Goal: Information Seeking & Learning: Learn about a topic

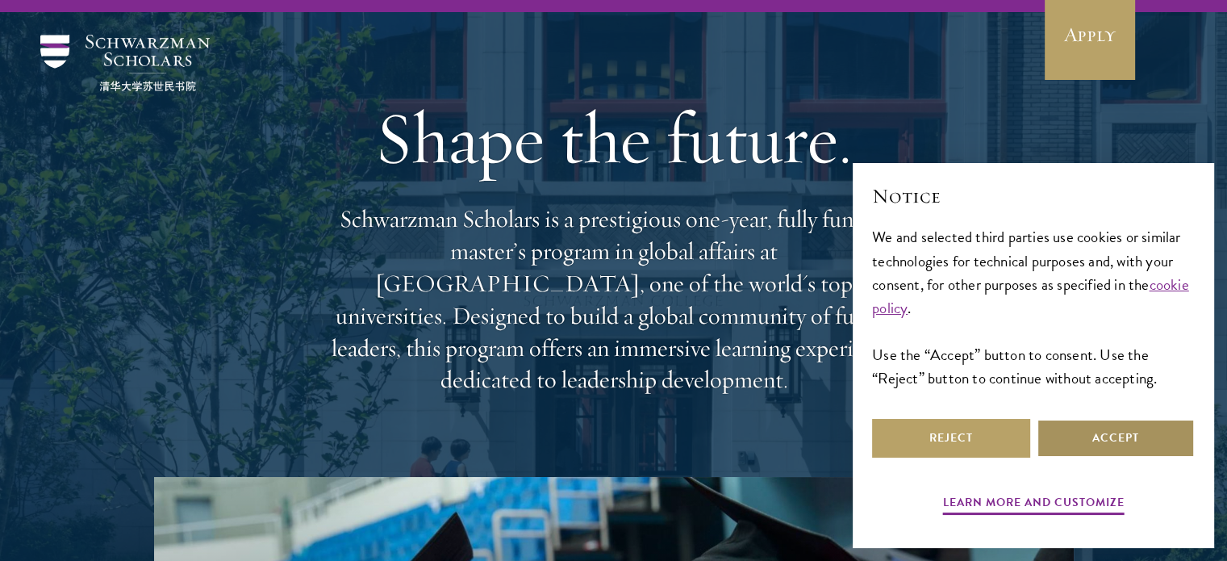
click at [1073, 428] on button "Accept" at bounding box center [1115, 438] width 158 height 39
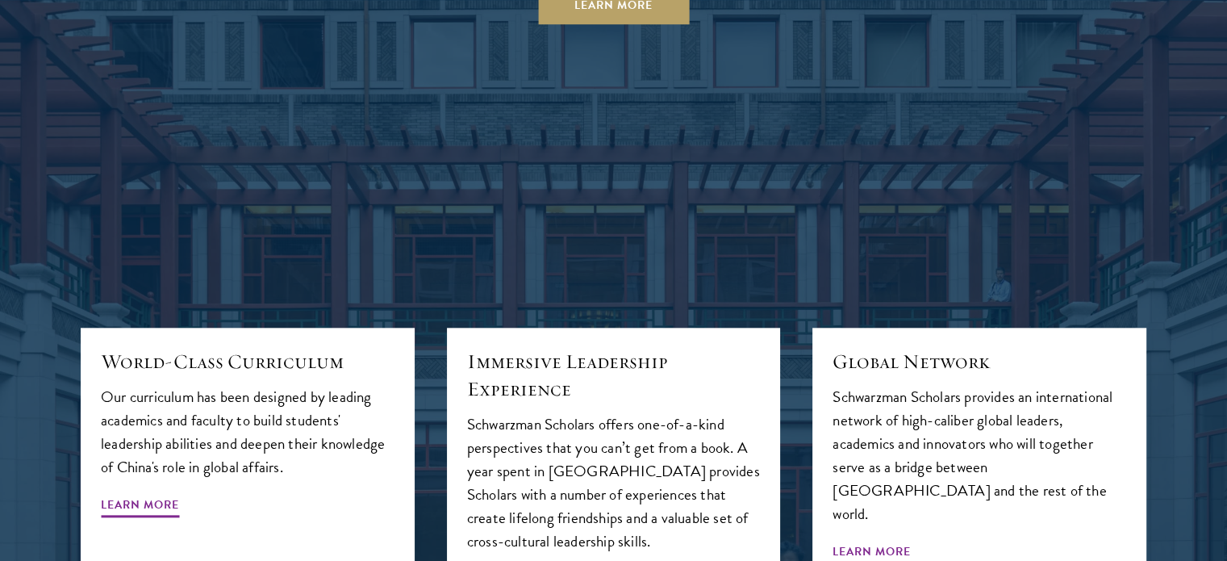
scroll to position [1645, 0]
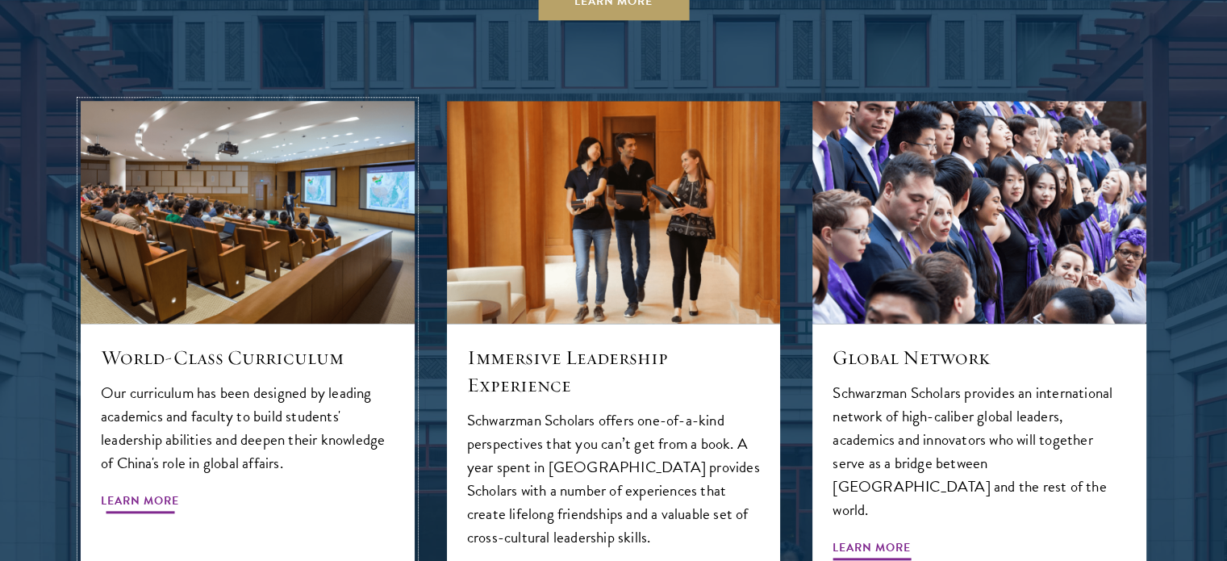
click at [145, 490] on span "Learn More" at bounding box center [140, 502] width 78 height 25
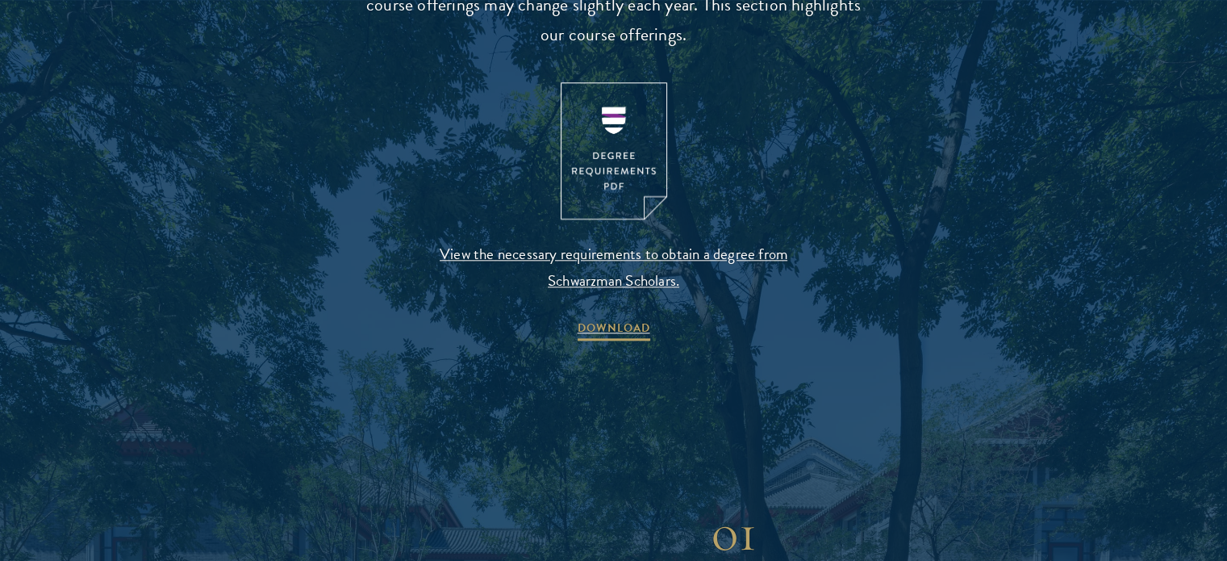
scroll to position [1764, 0]
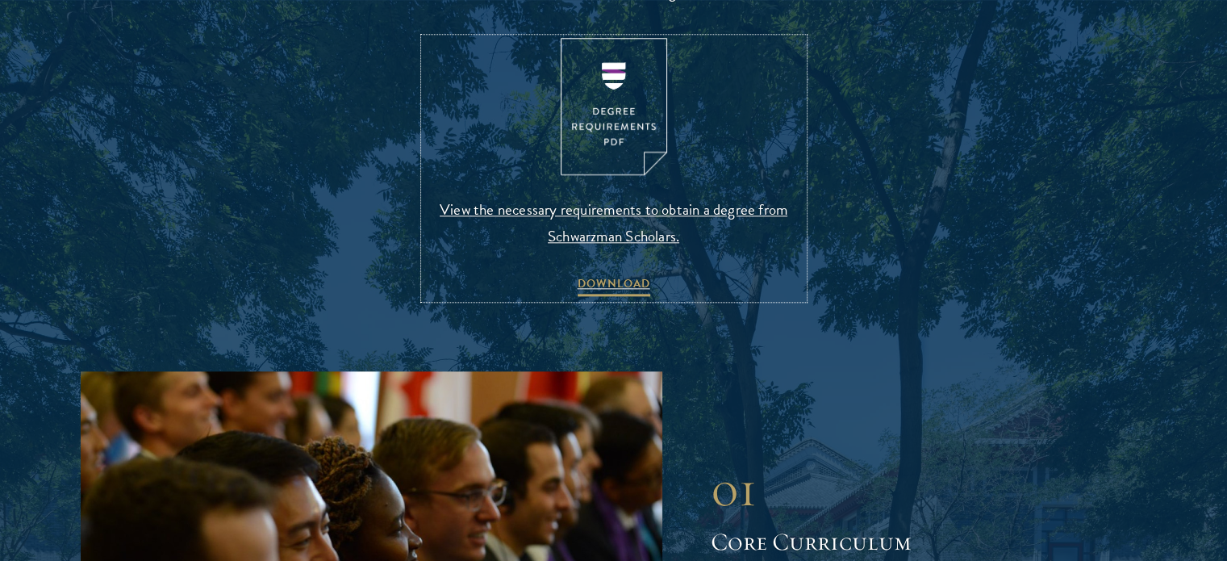
click at [647, 212] on span "View the necessary requirements to obtain a degree from Schwarzman Scholars." at bounding box center [613, 222] width 379 height 53
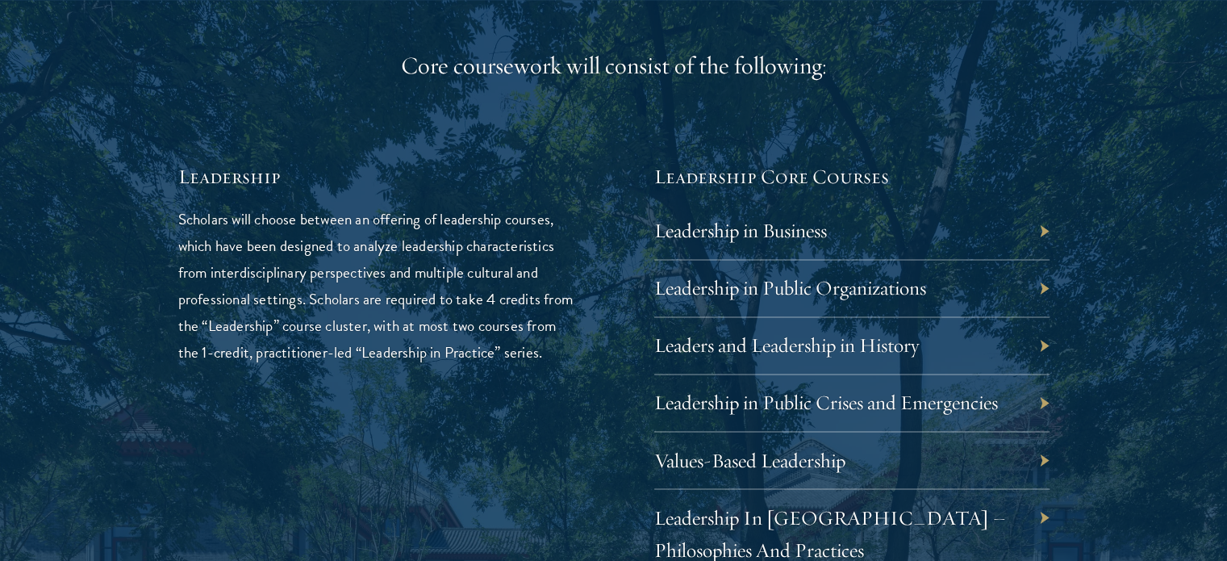
scroll to position [2603, 0]
